Goal: Task Accomplishment & Management: Use online tool/utility

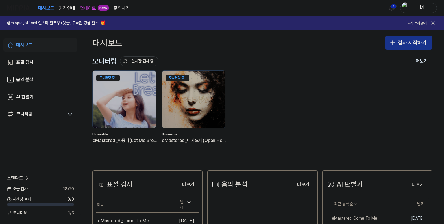
click at [395, 42] on icon "button" at bounding box center [392, 42] width 7 height 7
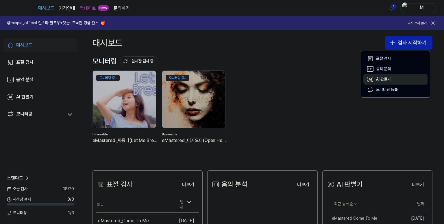
click at [386, 77] on div "AI 판별기" at bounding box center [383, 80] width 15 height 6
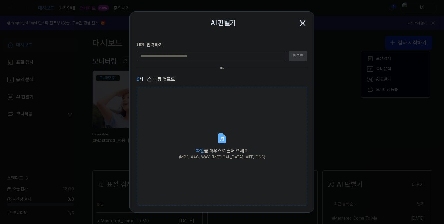
click at [215, 143] on label "파일 을 마우스로 끌어 오세요 (MP3, AAC, WAV, [MEDICAL_DATA], AIFF, OGG)" at bounding box center [222, 146] width 171 height 119
click at [0, 0] on input "파일 을 마우스로 끌어 오세요 (MP3, AAC, WAV, [MEDICAL_DATA], AIFF, OGG)" at bounding box center [0, 0] width 0 height 0
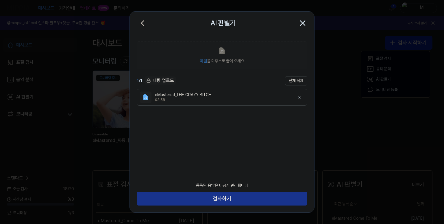
click at [223, 198] on button "검사하기" at bounding box center [222, 199] width 171 height 14
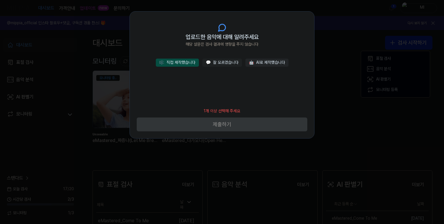
click at [189, 66] on button "🎼 직접 제작했습니다" at bounding box center [177, 63] width 43 height 8
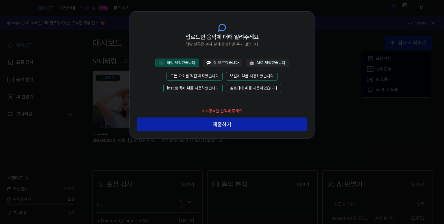
click at [195, 77] on button "모든 요소를 직접 제작했습니다" at bounding box center [195, 76] width 56 height 9
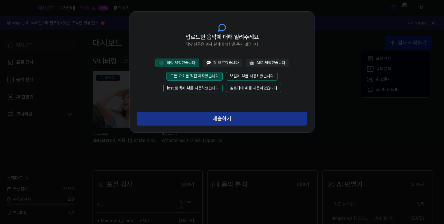
click at [206, 117] on button "제출하기" at bounding box center [222, 119] width 171 height 14
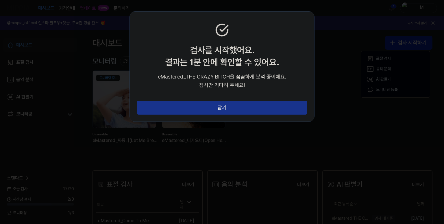
click at [229, 107] on button "닫기" at bounding box center [222, 108] width 171 height 14
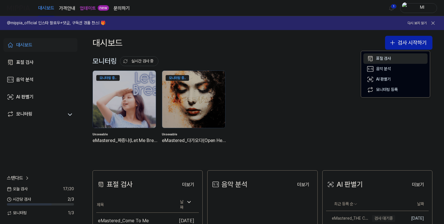
click at [386, 58] on div "표절 검사" at bounding box center [383, 59] width 15 height 6
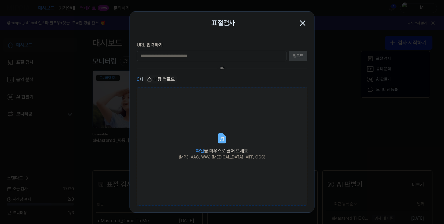
click at [224, 149] on span "파일 을 마우스로 끌어 오세요" at bounding box center [222, 150] width 52 height 5
click at [0, 0] on input "파일 을 마우스로 끌어 오세요 (MP3, AAC, WAV, [MEDICAL_DATA], AIFF, OGG)" at bounding box center [0, 0] width 0 height 0
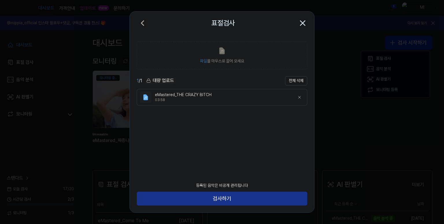
click at [235, 200] on button "검사하기" at bounding box center [222, 199] width 171 height 14
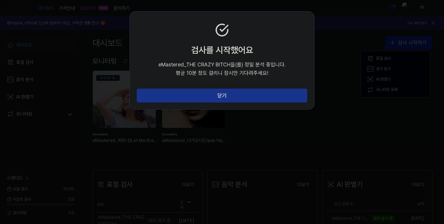
click at [219, 95] on button "닫기" at bounding box center [222, 96] width 171 height 14
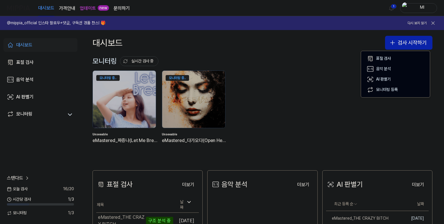
click at [291, 54] on div "대시보드 검사 시작하기" at bounding box center [262, 42] width 363 height 25
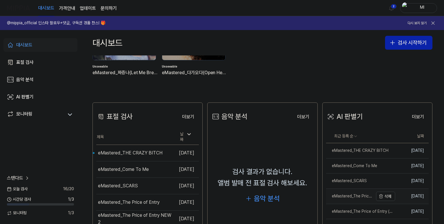
scroll to position [145, 0]
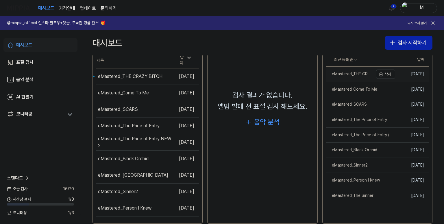
click at [345, 75] on div "eMastered_THE CRAZY BITCH" at bounding box center [349, 74] width 47 height 6
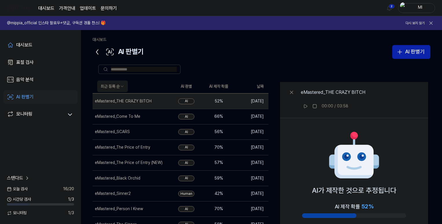
click at [95, 53] on icon at bounding box center [97, 51] width 9 height 9
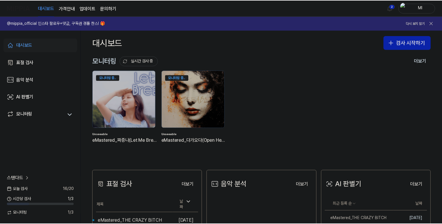
scroll to position [116, 0]
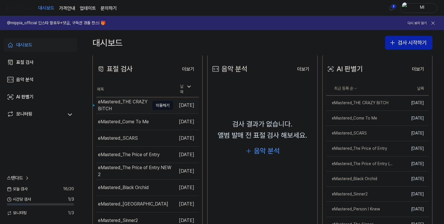
click at [127, 104] on div "eMastered_THE CRAZY BITCH" at bounding box center [123, 106] width 51 height 14
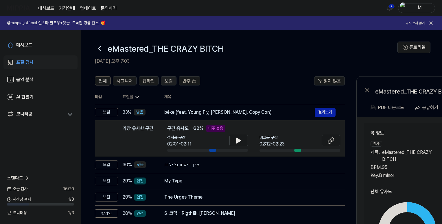
click at [168, 81] on span "보컬" at bounding box center [169, 81] width 8 height 7
click at [148, 80] on span "탑라인" at bounding box center [149, 81] width 12 height 7
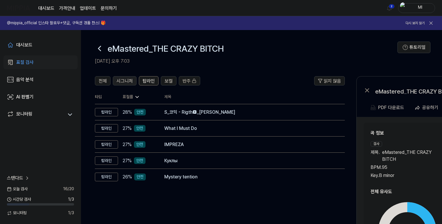
click at [128, 81] on span "시그니처" at bounding box center [125, 81] width 16 height 7
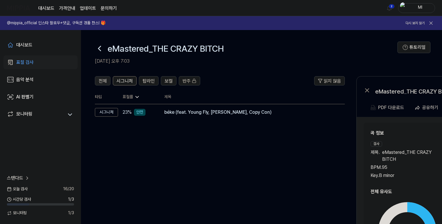
click at [103, 83] on span "전체" at bounding box center [103, 81] width 8 height 7
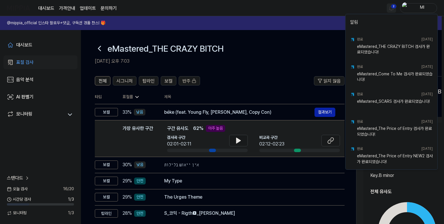
click at [391, 6] on html "대시보드 가격안내 업데이트 문의하기 2 Ml @mippia_official 인스타 팔로우+댓글, 구독권 경품 찬스! 🎁 다시 보지 않기 대시보…" at bounding box center [222, 112] width 444 height 224
click at [314, 9] on html "대시보드 가격안내 업데이트 문의하기 Ml @mippia_official 인스타 팔로우+댓글, 구독권 경품 찬스! 🎁 다시 보지 않기 대시보드 …" at bounding box center [222, 112] width 444 height 224
